Goal: Download file/media

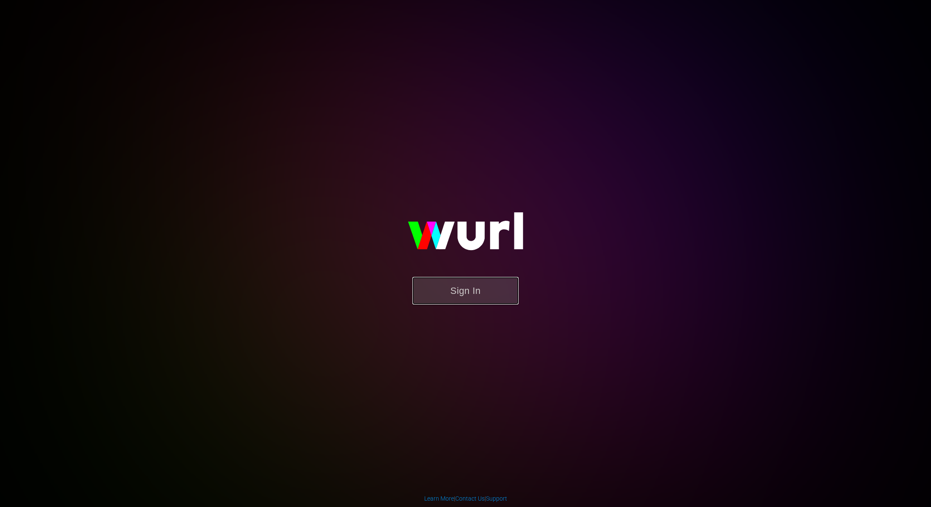
click at [488, 287] on button "Sign In" at bounding box center [465, 291] width 106 height 28
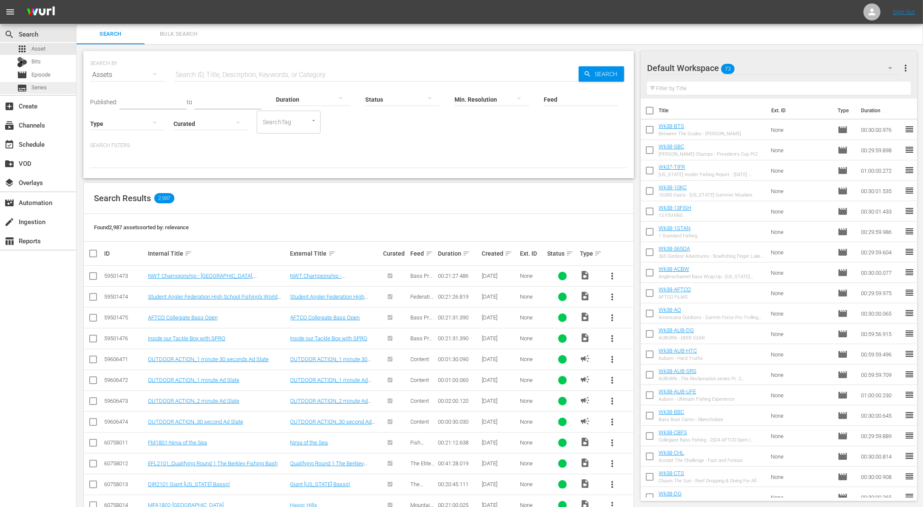
click at [41, 88] on span "Series" at bounding box center [38, 87] width 15 height 9
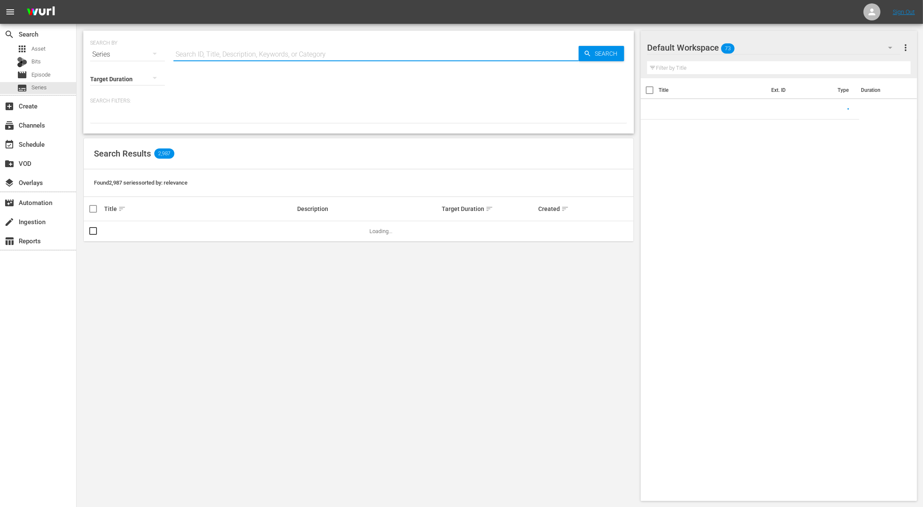
click at [204, 51] on input "text" at bounding box center [375, 54] width 405 height 20
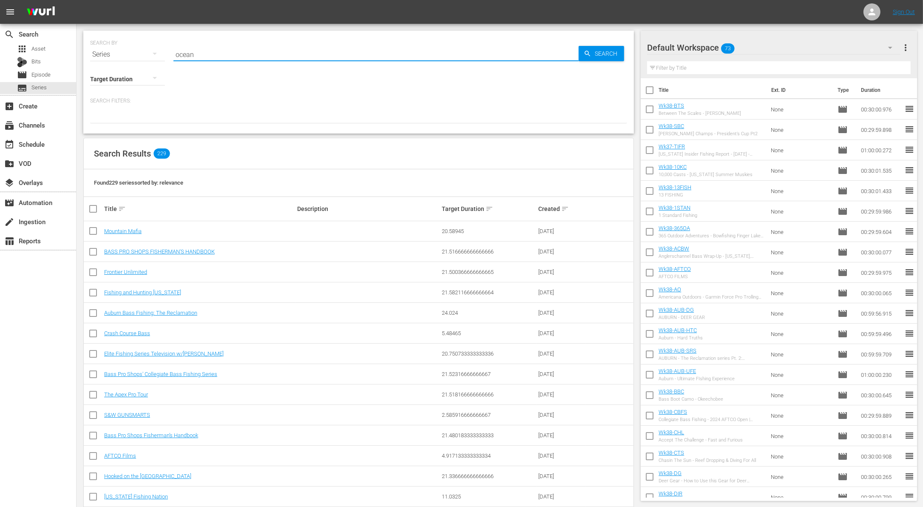
type input "ocean isle"
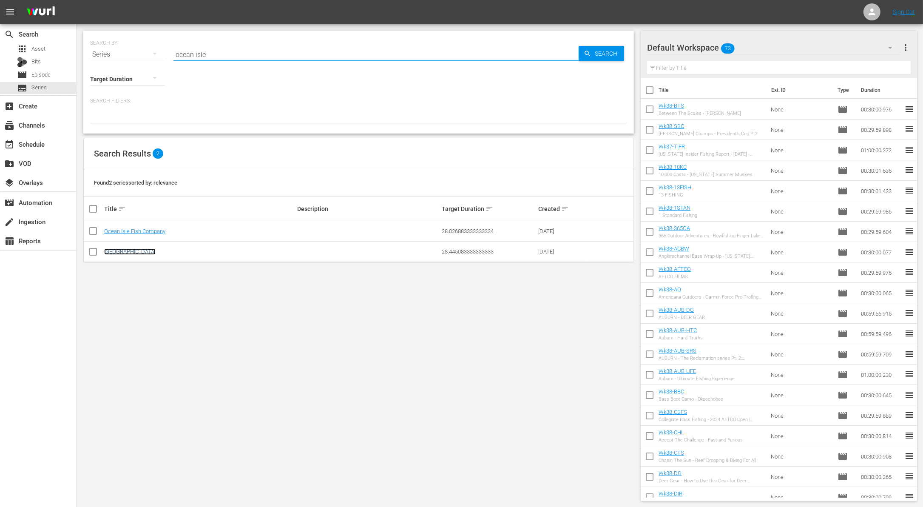
click at [150, 249] on link "Ocean Isle Fishing Center" at bounding box center [129, 251] width 51 height 6
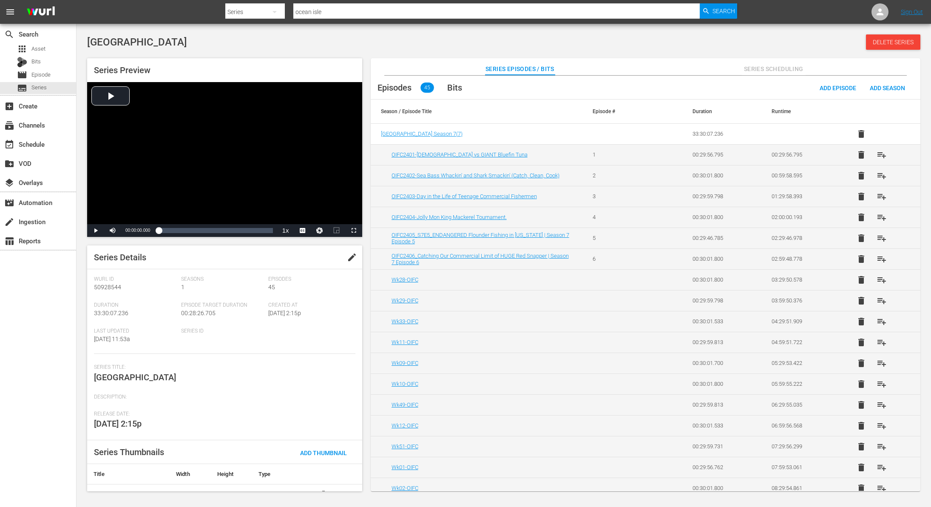
drag, startPoint x: 211, startPoint y: 38, endPoint x: 88, endPoint y: 42, distance: 122.9
click at [88, 42] on div "Ocean Isle Fishing Center Delete Series" at bounding box center [503, 41] width 833 height 15
copy span "Ocean Isle Fishing Center"
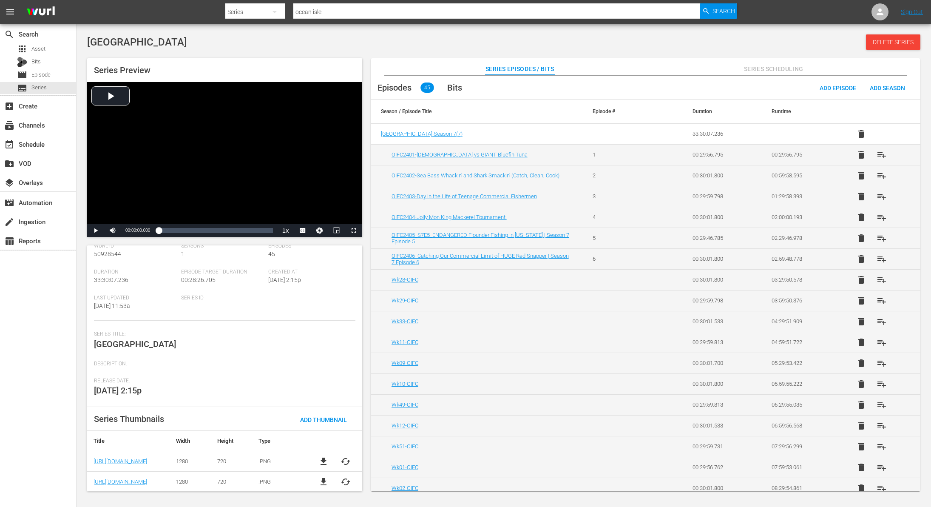
scroll to position [34, 0]
click at [321, 459] on span "file_download" at bounding box center [323, 461] width 10 height 10
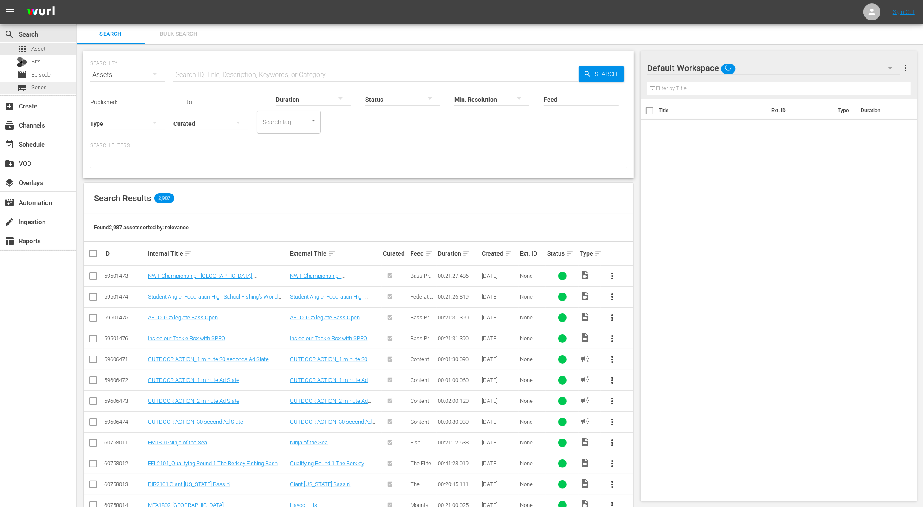
click at [44, 84] on span "Series" at bounding box center [38, 87] width 15 height 9
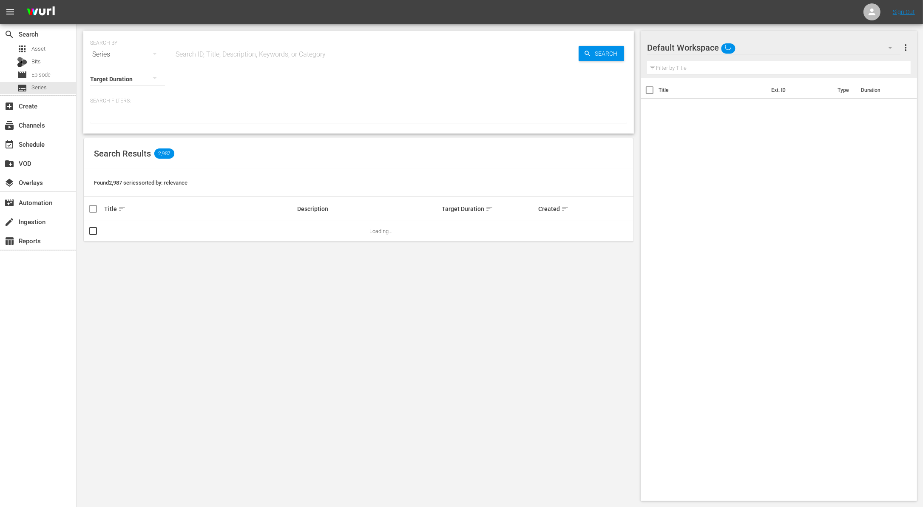
click at [232, 53] on input "text" at bounding box center [375, 54] width 405 height 20
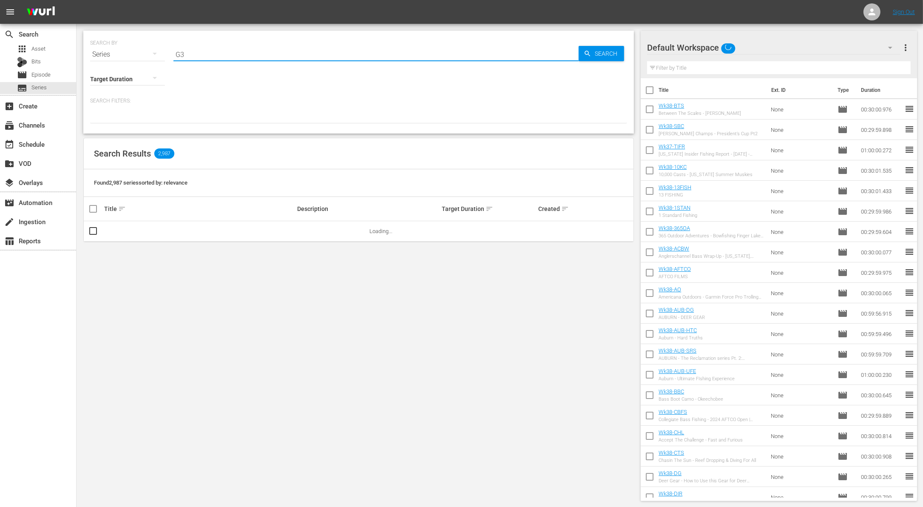
type input "G3"
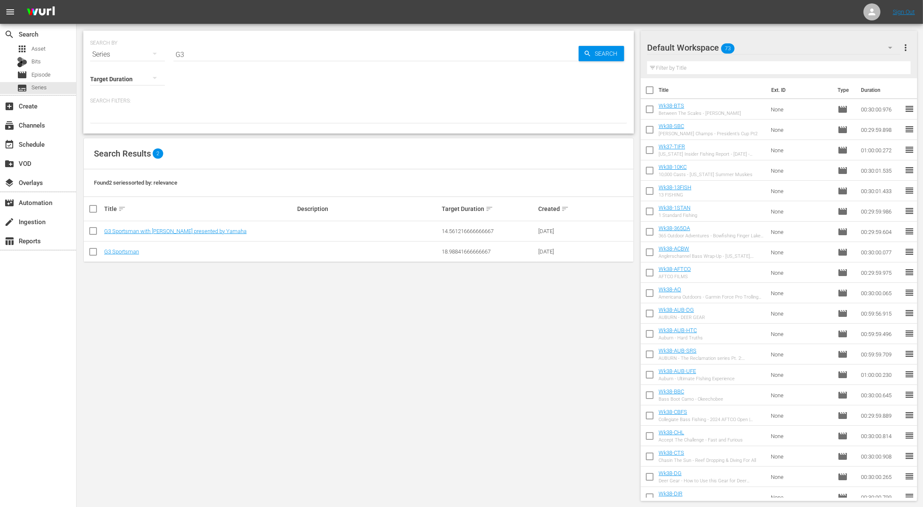
click at [357, 111] on div at bounding box center [358, 116] width 537 height 14
click at [206, 230] on link "G3 Sportsman with Scott Turnage presented by Yamaha" at bounding box center [175, 231] width 142 height 6
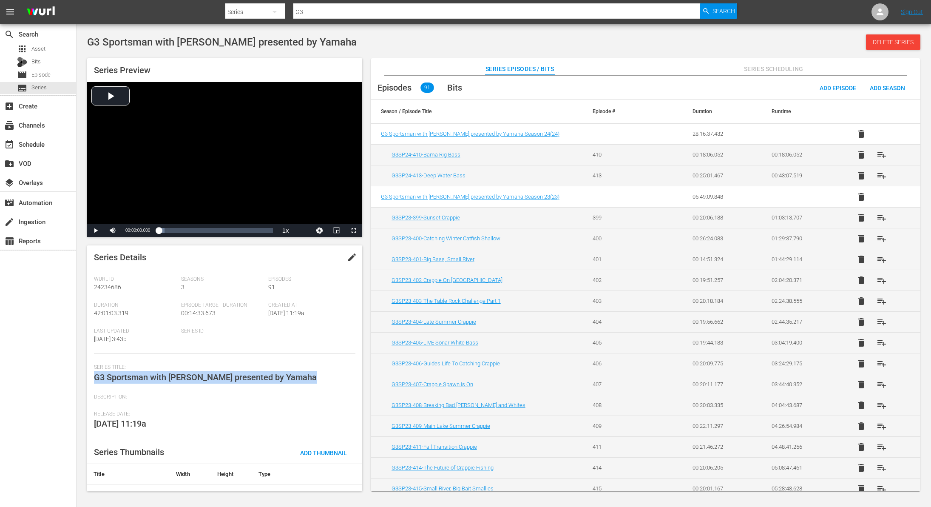
click at [95, 372] on div "Series Title: G3 Sportsman with Scott Turnage presented by Yamaha" at bounding box center [224, 379] width 261 height 30
copy span "G3 Sportsman with Scott Turnage presented by Yamaha"
click at [359, 478] on th at bounding box center [334, 474] width 55 height 20
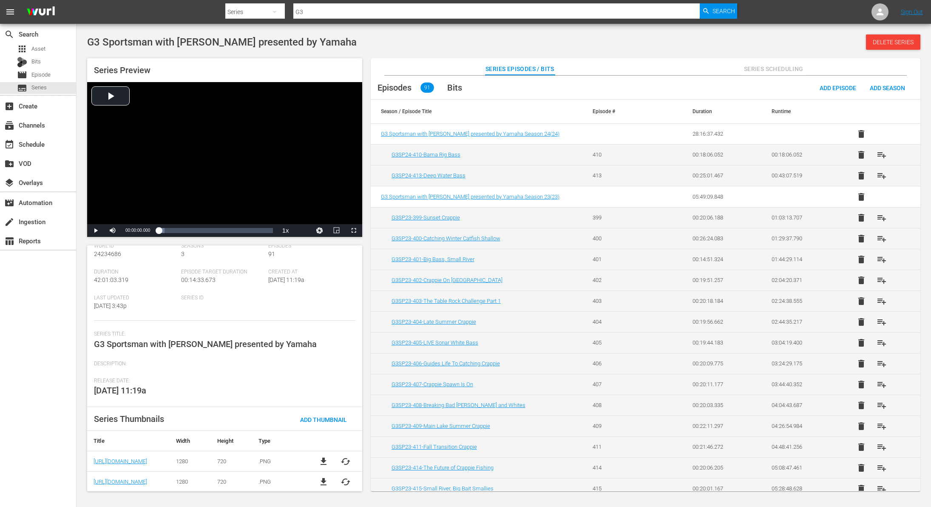
scroll to position [34, 0]
click at [322, 457] on span "file_download" at bounding box center [323, 461] width 10 height 10
